Goal: Communication & Community: Answer question/provide support

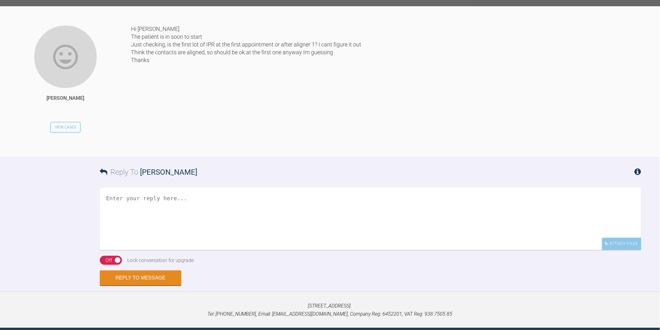
scroll to position [1985, 0]
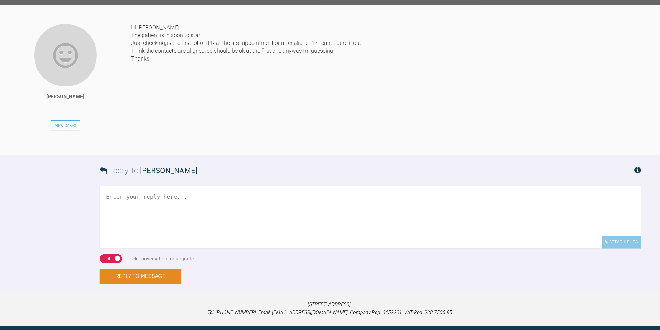
click at [239, 249] on textarea at bounding box center [370, 217] width 541 height 62
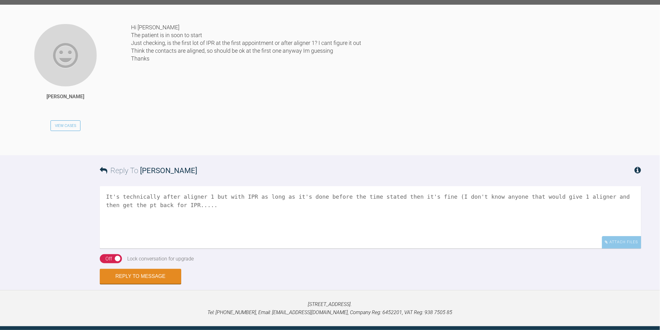
click at [105, 249] on textarea "It's technically after aligner 1 but with IPR as long as it's done before the t…" at bounding box center [370, 217] width 541 height 62
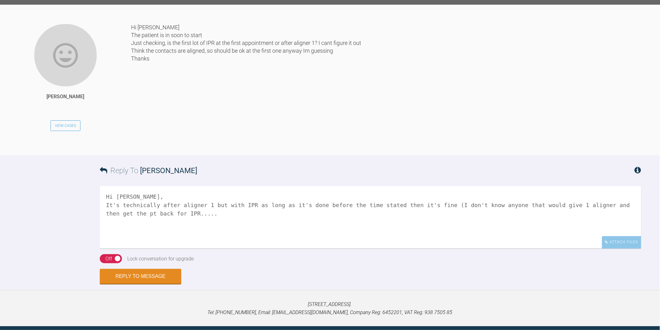
click at [384, 249] on textarea "Hi [PERSON_NAME], It's technically after aligner 1 but with IPR as long as it's…" at bounding box center [370, 217] width 541 height 62
click at [240, 249] on textarea "Hi [PERSON_NAME], It's technically after aligner 1 but with IPR as long as it's…" at bounding box center [370, 217] width 541 height 62
click at [343, 249] on textarea "Hi [PERSON_NAME], It's technically after aligner 1 but with IPR as long as it's…" at bounding box center [370, 217] width 541 height 62
click at [346, 249] on textarea "Hi [PERSON_NAME], It's technically after aligner 1 but with IPR as long as it's…" at bounding box center [370, 217] width 541 height 62
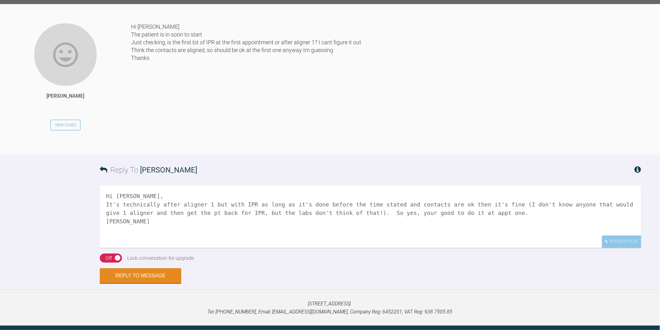
scroll to position [2086, 0]
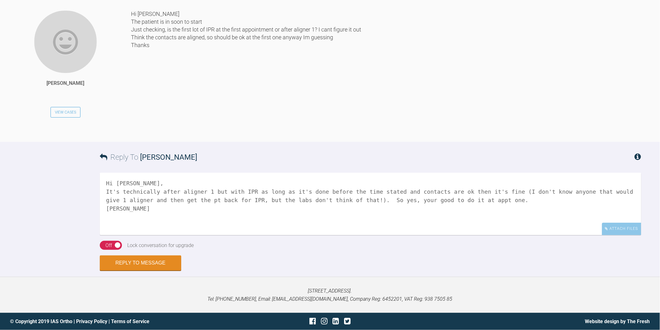
type textarea "Hi [PERSON_NAME], It's technically after aligner 1 but with IPR as long as it's…"
click at [105, 246] on div "On Off" at bounding box center [111, 245] width 22 height 9
click at [152, 262] on button "Reply to Message" at bounding box center [140, 263] width 81 height 15
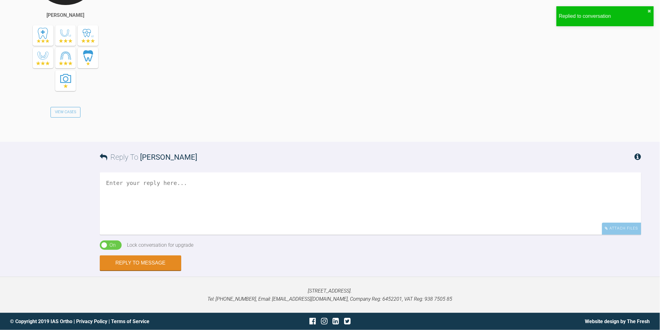
scroll to position [2344, 0]
